Goal: Task Accomplishment & Management: Manage account settings

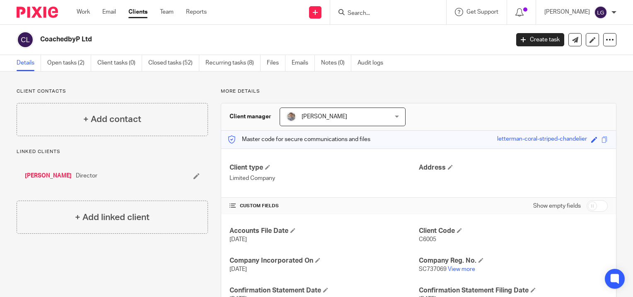
click at [144, 14] on link "Clients" at bounding box center [137, 12] width 19 height 8
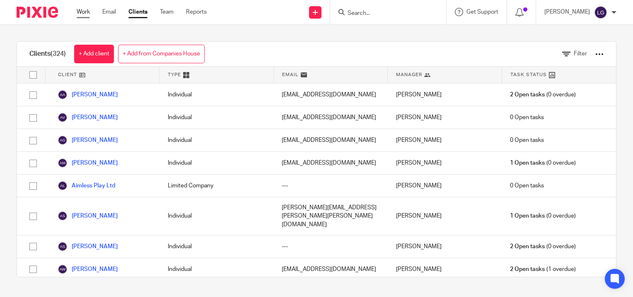
click at [79, 11] on link "Work" at bounding box center [83, 12] width 13 height 8
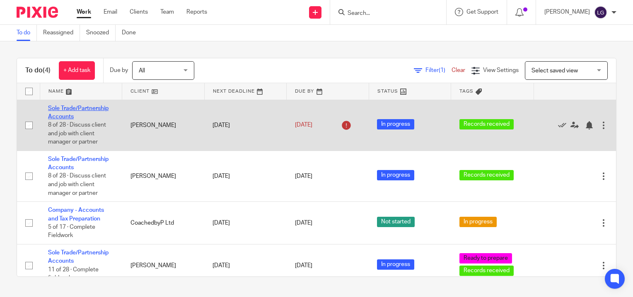
click at [84, 107] on link "Sole Trade/Partnership Accounts" at bounding box center [78, 113] width 60 height 14
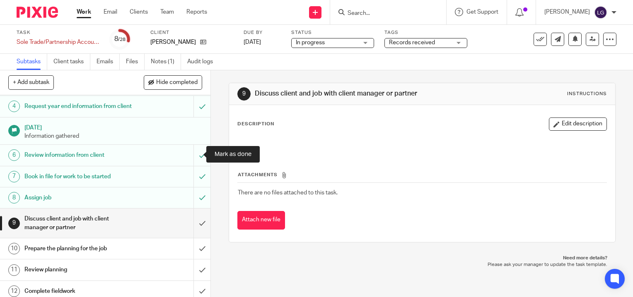
scroll to position [166, 0]
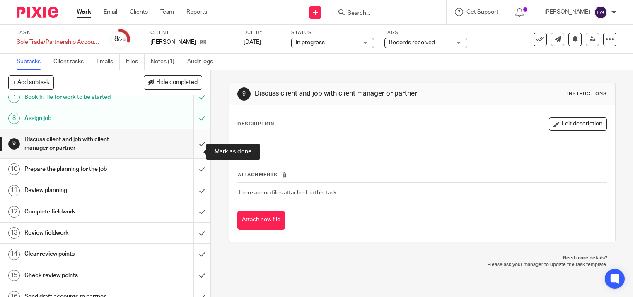
click at [195, 157] on input "submit" at bounding box center [105, 143] width 210 height 29
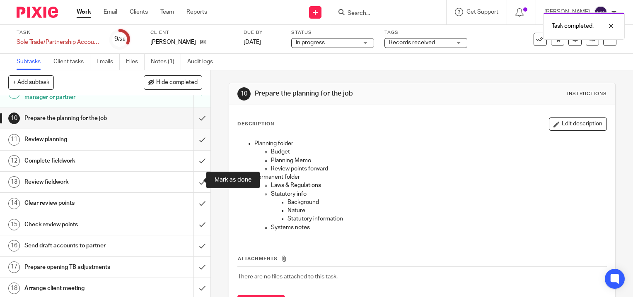
scroll to position [166, 0]
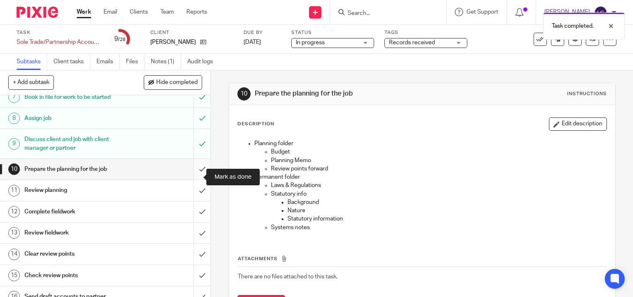
click at [194, 180] on input "submit" at bounding box center [105, 169] width 210 height 21
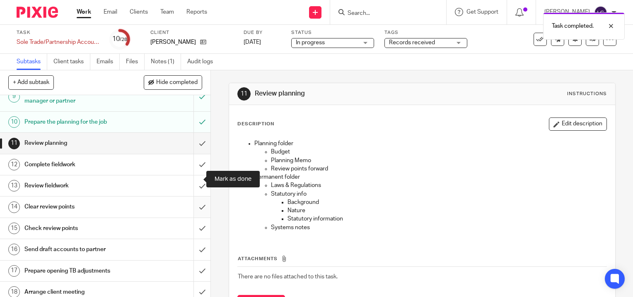
scroll to position [248, 0]
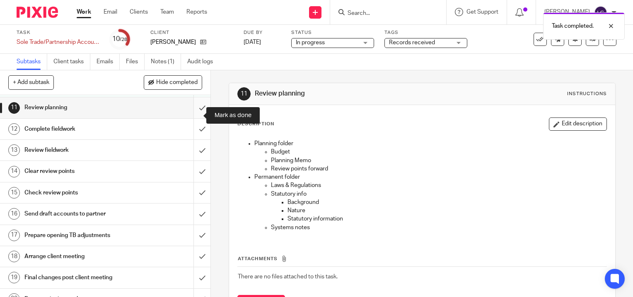
click at [193, 114] on input "submit" at bounding box center [105, 107] width 210 height 21
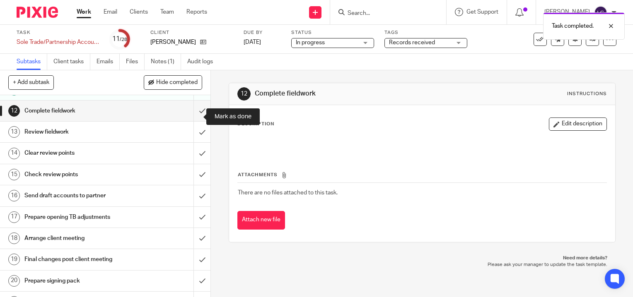
scroll to position [248, 0]
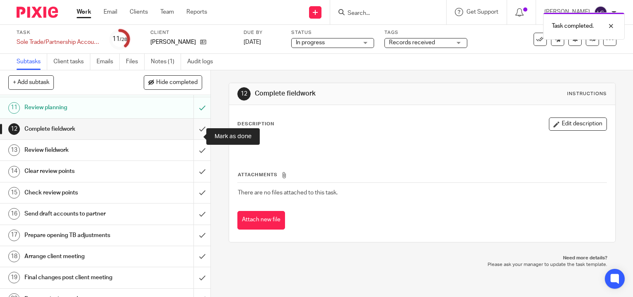
click at [192, 139] on input "submit" at bounding box center [105, 129] width 210 height 21
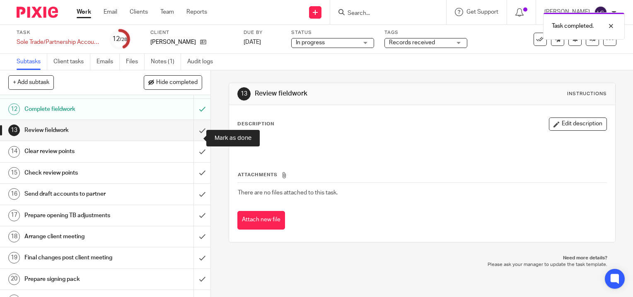
scroll to position [290, 0]
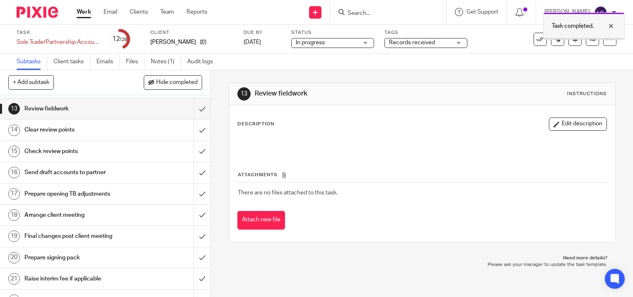
click at [608, 33] on div "Task completed." at bounding box center [584, 25] width 82 height 27
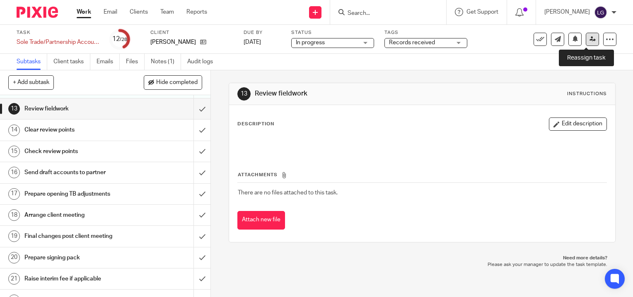
click at [589, 40] on icon at bounding box center [592, 39] width 6 height 6
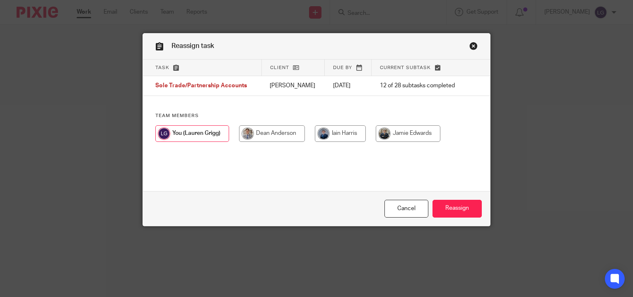
click at [277, 132] on input "radio" at bounding box center [272, 133] width 66 height 17
radio input "true"
click at [447, 204] on input "Reassign" at bounding box center [456, 209] width 49 height 18
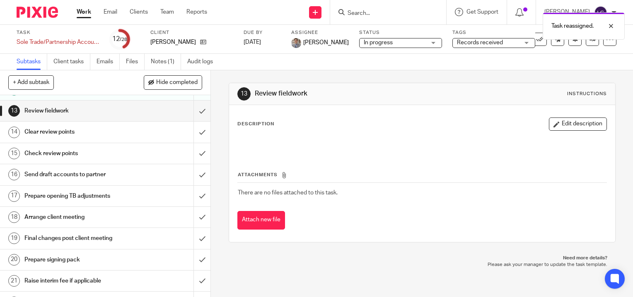
scroll to position [248, 0]
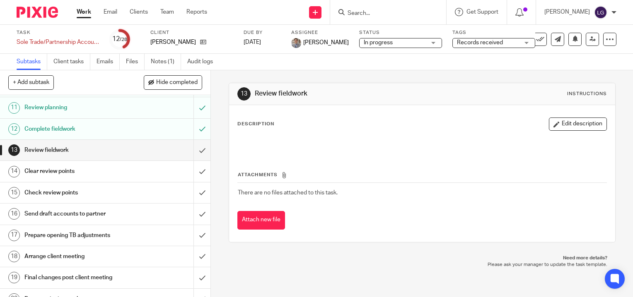
click at [87, 16] on link "Work" at bounding box center [84, 12] width 14 height 8
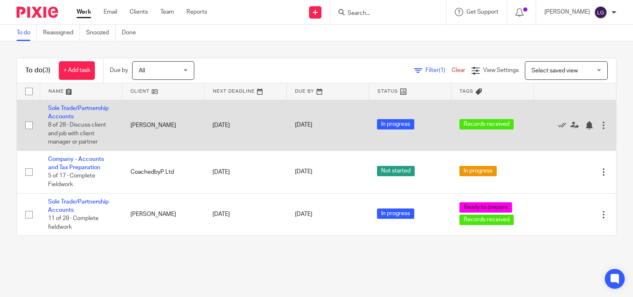
click at [90, 111] on td "Sole Trade/Partnership Accounts 8 of 28 · Discuss client and job with client ma…" at bounding box center [81, 125] width 82 height 51
click at [87, 109] on link "Sole Trade/Partnership Accounts" at bounding box center [78, 113] width 60 height 14
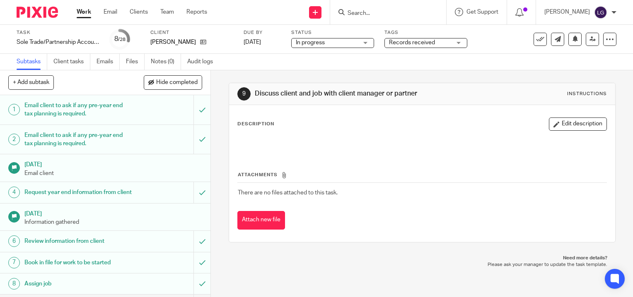
click at [200, 43] on div "[PERSON_NAME]" at bounding box center [191, 42] width 83 height 8
click at [200, 41] on icon at bounding box center [203, 42] width 6 height 6
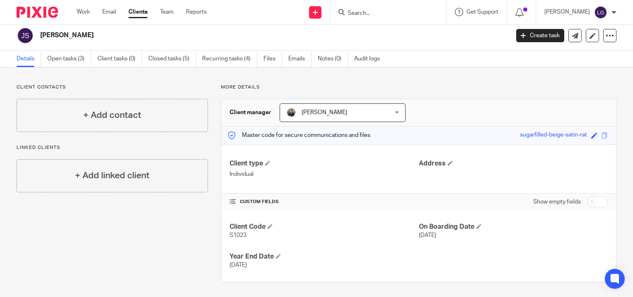
scroll to position [5, 0]
